Goal: Task Accomplishment & Management: Manage account settings

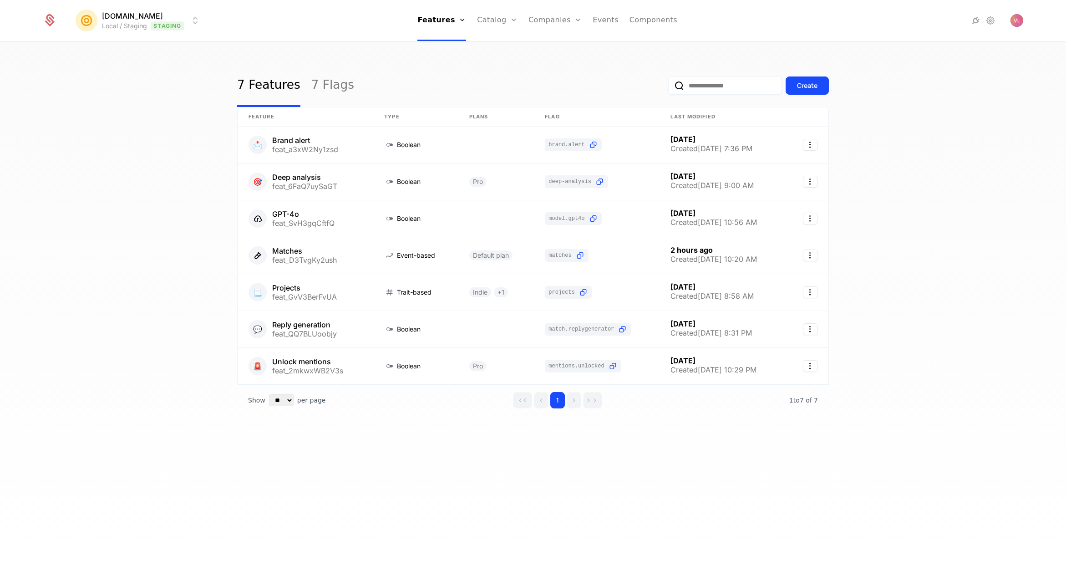
click at [1009, 18] on div at bounding box center [958, 20] width 129 height 13
click at [1010, 19] on img "Open user button" at bounding box center [1016, 20] width 13 height 13
click at [902, 93] on button "Sign out" at bounding box center [937, 95] width 172 height 23
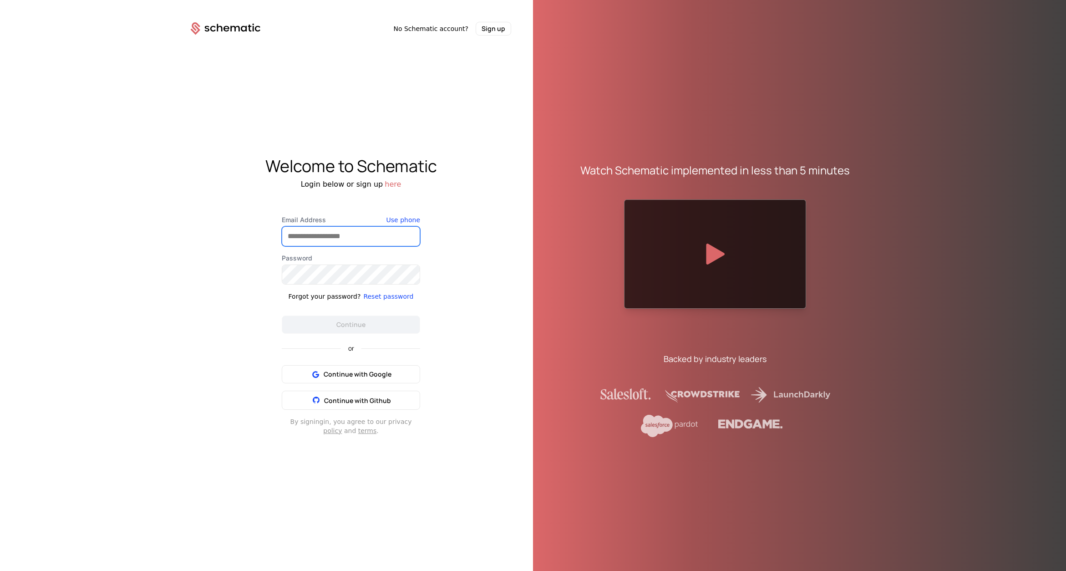
click at [364, 227] on input "Email Address" at bounding box center [350, 236] width 137 height 19
type input "**********"
click at [346, 327] on button "Continue" at bounding box center [351, 324] width 138 height 18
